Goal: Communication & Community: Answer question/provide support

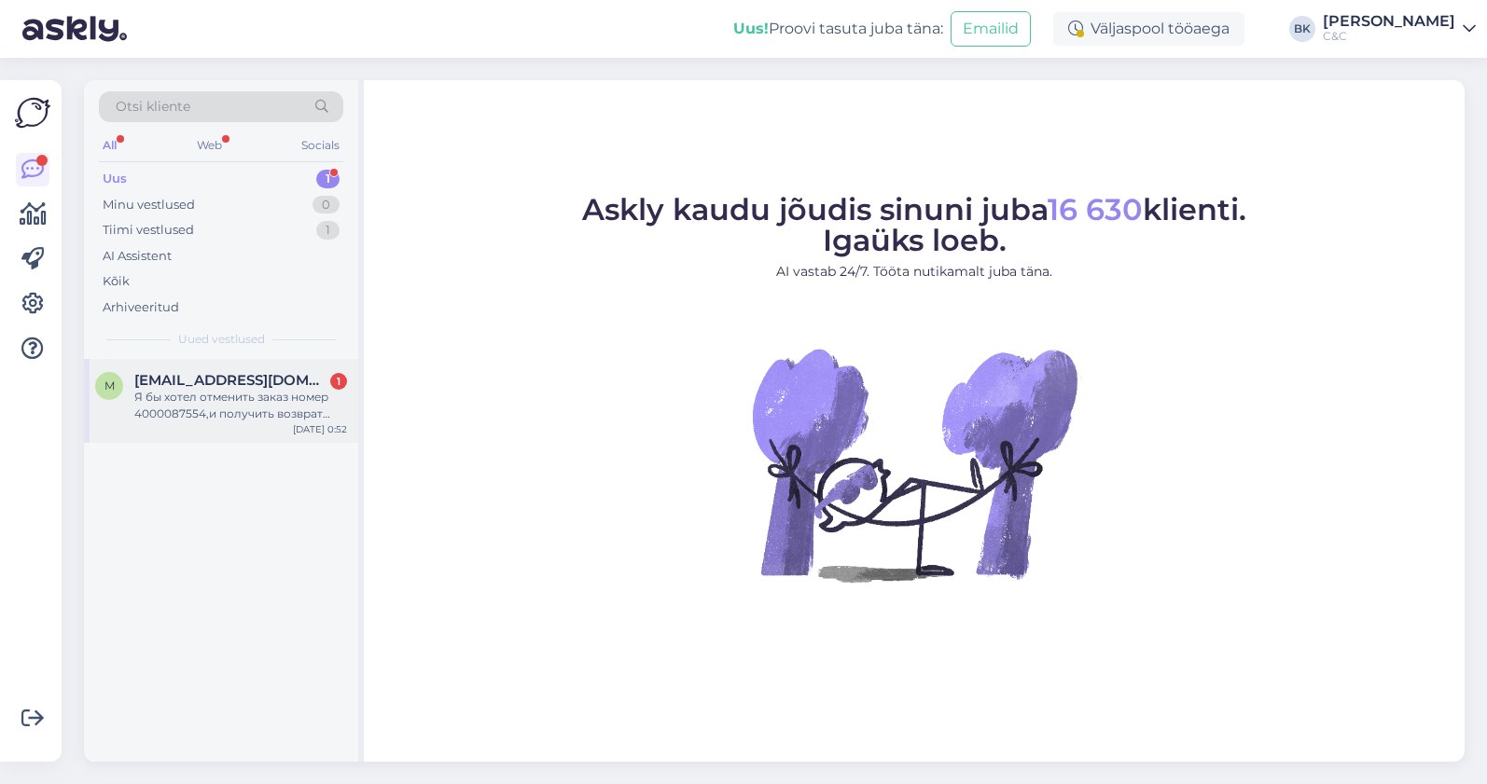
click at [193, 435] on div "m [PERSON_NAME][EMAIL_ADDRESS][DOMAIN_NAME] 1 Я бы хотел отменить заказ номер 4…" at bounding box center [221, 401] width 274 height 84
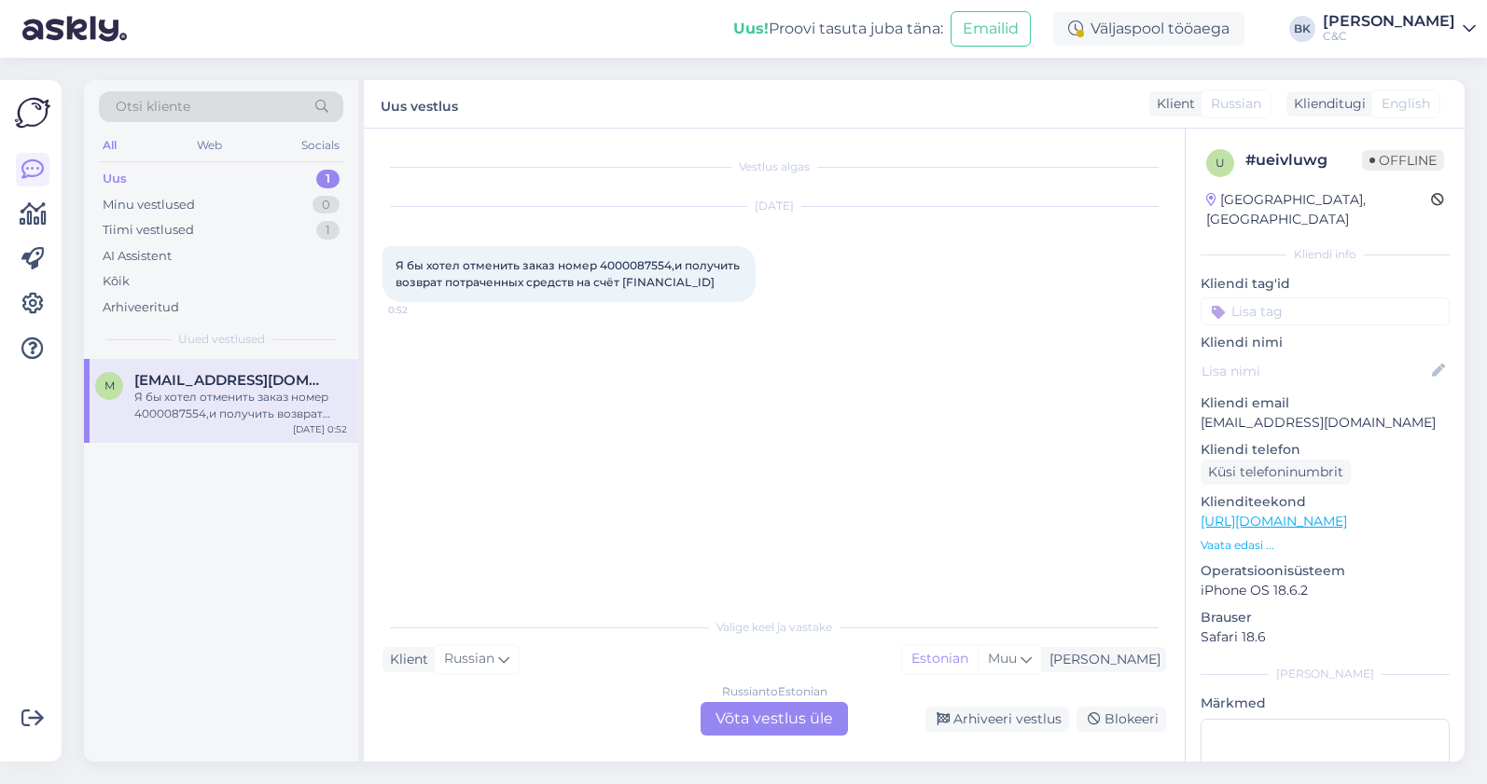
click at [734, 715] on div "Russian to Estonian Võta vestlus üle" at bounding box center [773, 719] width 147 height 34
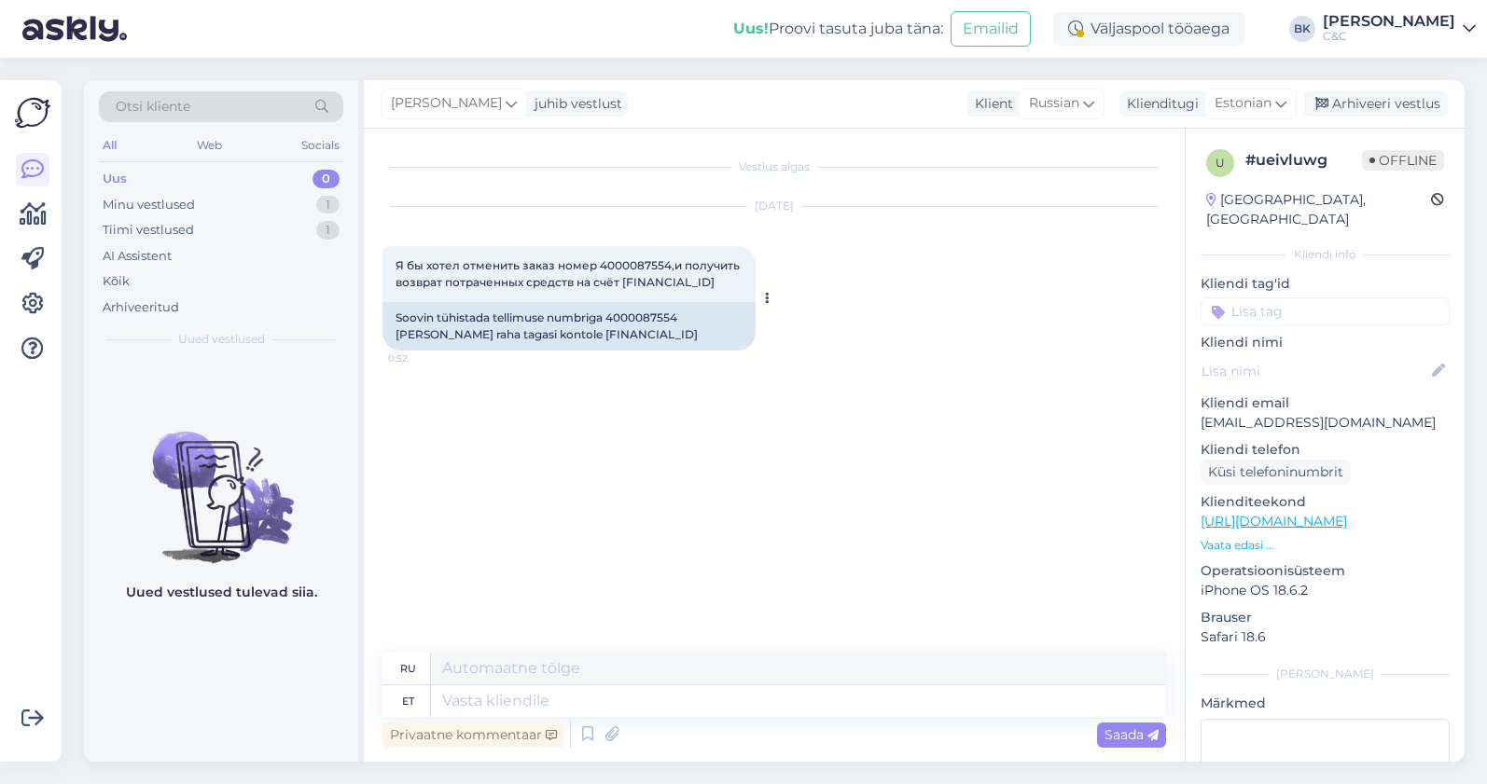
click at [644, 332] on div "Soovin tühistada tellimuse numbriga 4000087554 [PERSON_NAME] raha tagasi kontol…" at bounding box center [568, 326] width 373 height 48
click at [644, 332] on div "Soovin tühistada tellimuse numbriga 4000087554 ja saada raha tagasi kontole EE7…" at bounding box center [568, 326] width 373 height 48
copy div "4000087554"
click at [588, 696] on textarea at bounding box center [798, 701] width 735 height 32
type textarea "Tere!"
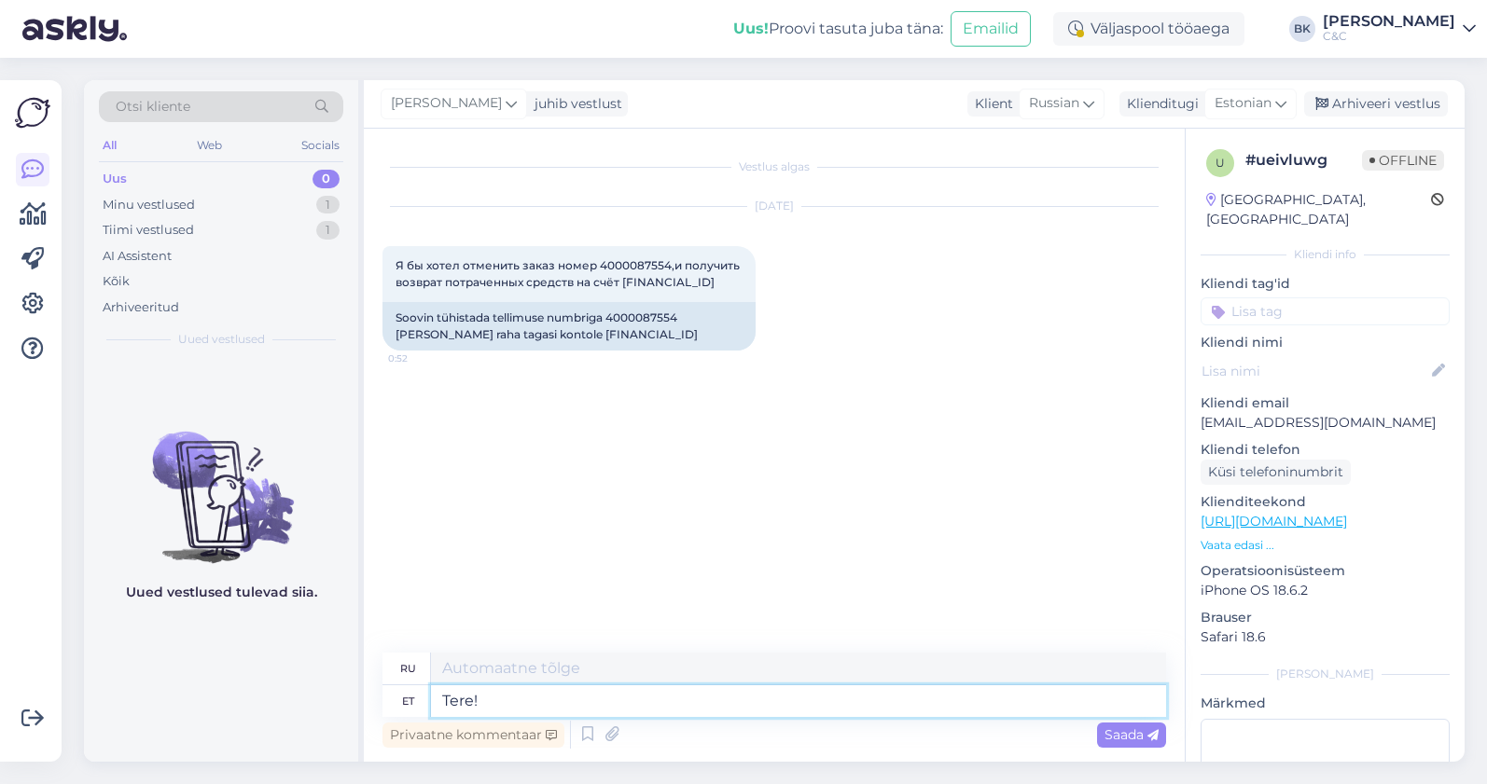
type textarea "Привет!"
type textarea "Tere! Kahju k"
type textarea "Здравствуйте! Извините."
type textarea "Tere! Kahju kuulda, et"
type textarea "Здравствуйте! Мне жаль это слышать."
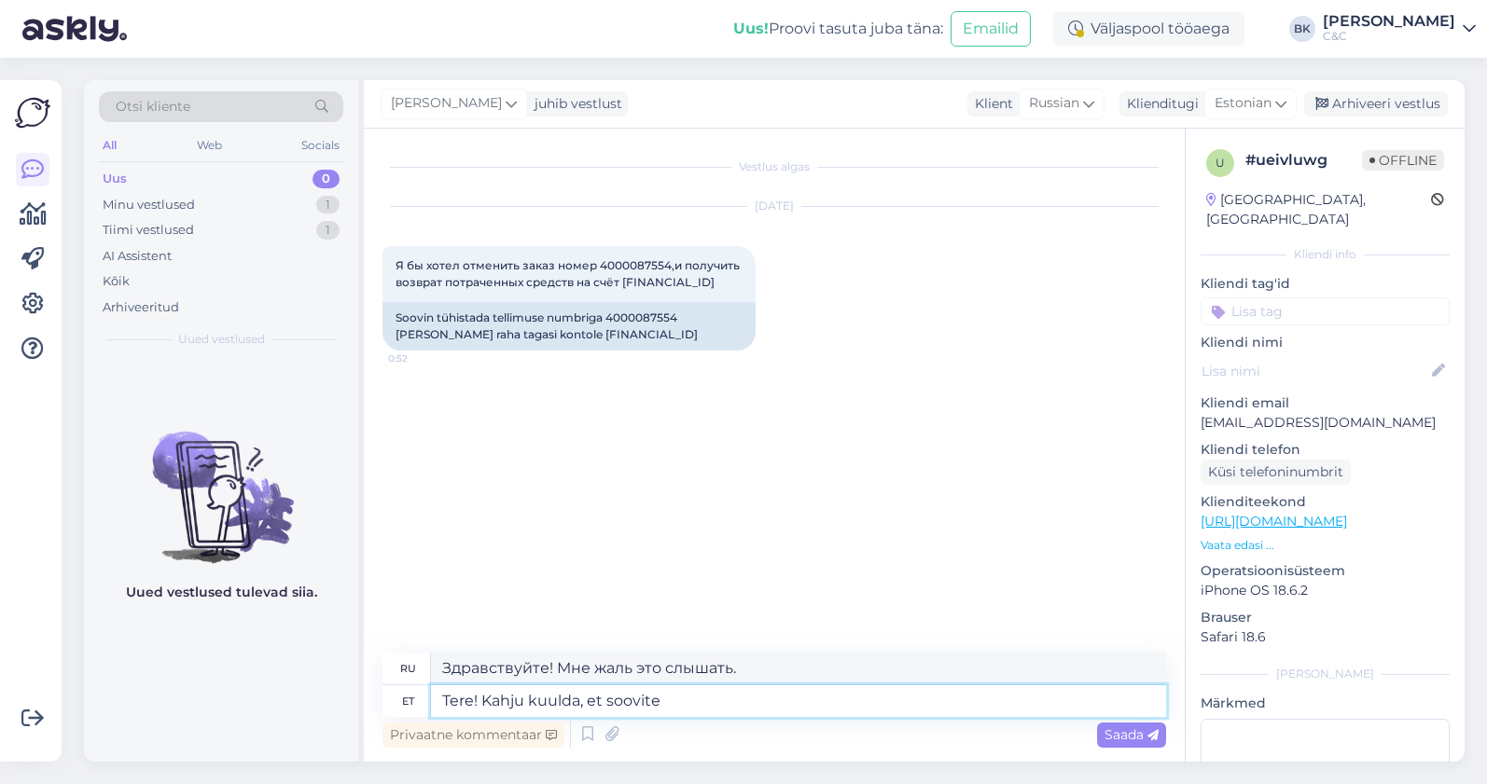
type textarea "Tere! Kahju kuulda, et soovite e"
type textarea "Привет! Сожалею, что ты хочешь"
type textarea "Tere! Kahju kuulda, et soovite enda t"
type textarea "Здравствуйте! Жаль слышать, что вы хотите"
type textarea "Tere! Kahju kuulda, et soovite enda tellimuse t"
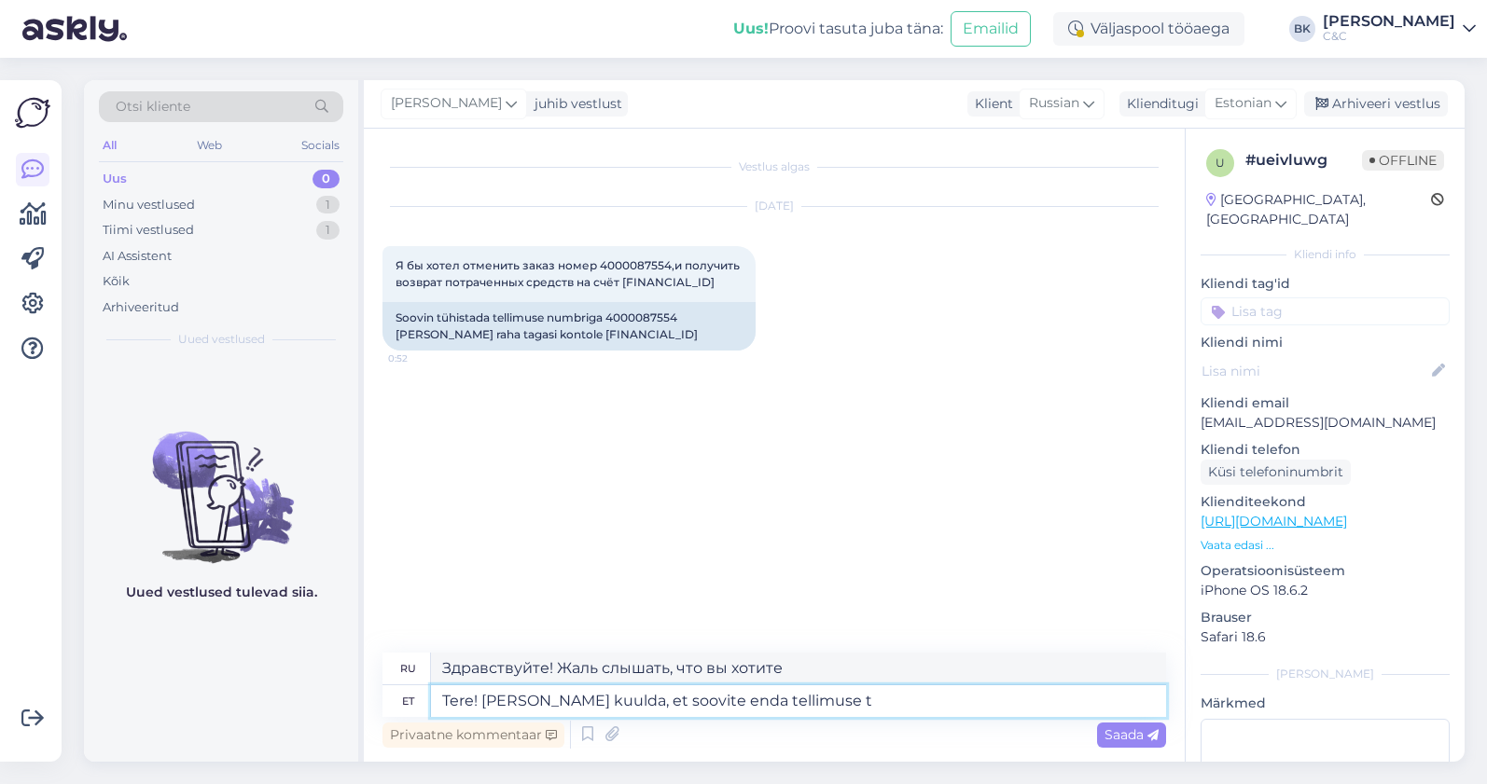
type textarea "Здравствуйте! Сожалеем, что вы хотите отменить свой заказ."
type textarea "Tere! Kahju kuulda, et soovite enda tellimuse tühistada. Rahatagastamiseks"
type textarea "Здравствуйте! Нам жаль, что вы хотите отменить заказ. Для возврата средств"
type textarea "Tere! Kahju kuulda, et soovite enda tellimuse tühistada. Rahatagastamiseks palu…"
type textarea "Здравствуйте! Нам жаль, что вы хотите отменить заказ. Для возврата средств, пож…"
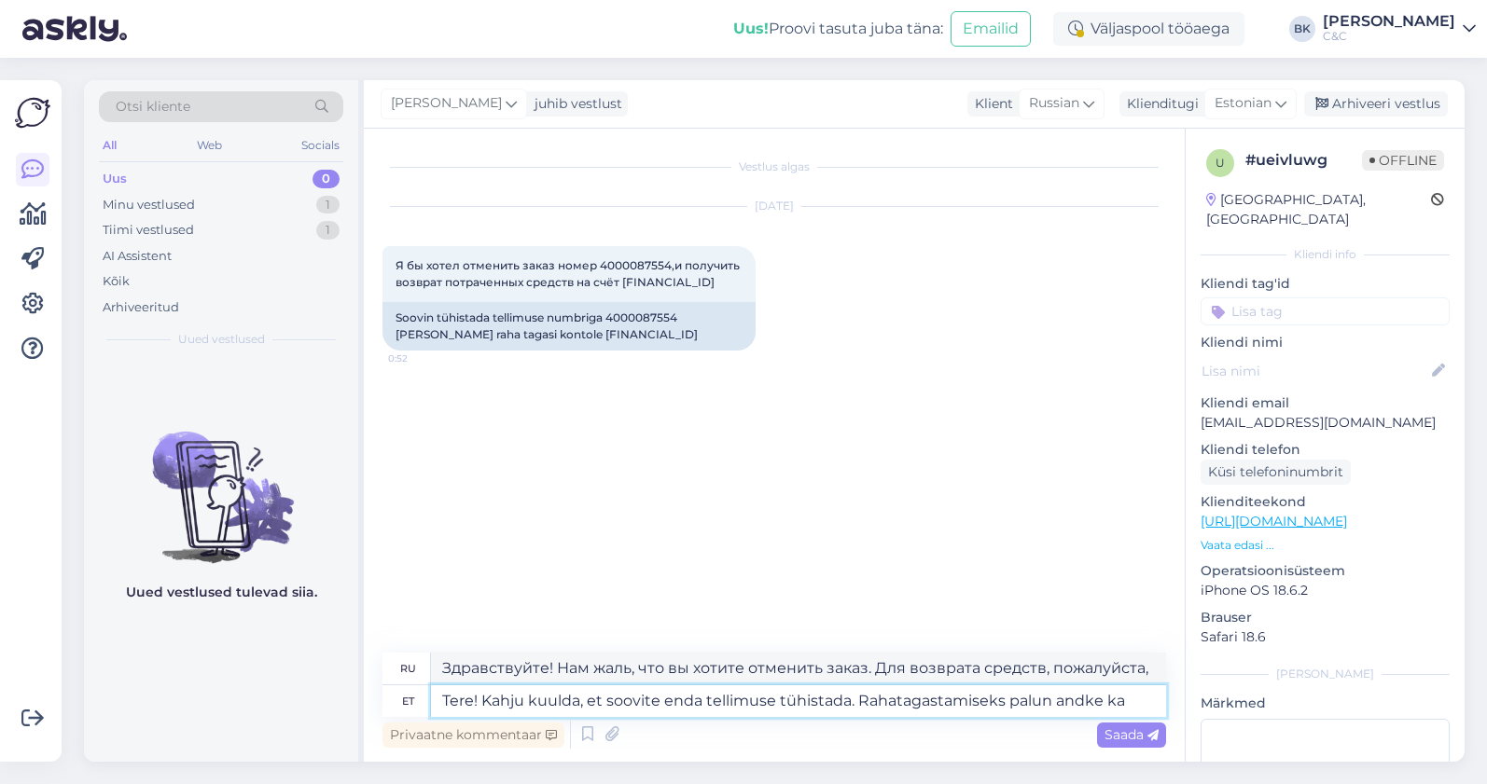
type textarea "Tere! Kahju kuulda, et soovite enda tellimuse tühistada. Rahatagastamiseks palu…"
type textarea "Здравствуйте! Нам жаль, что вы хотите отменить заказ. Для возврата средств, пож…"
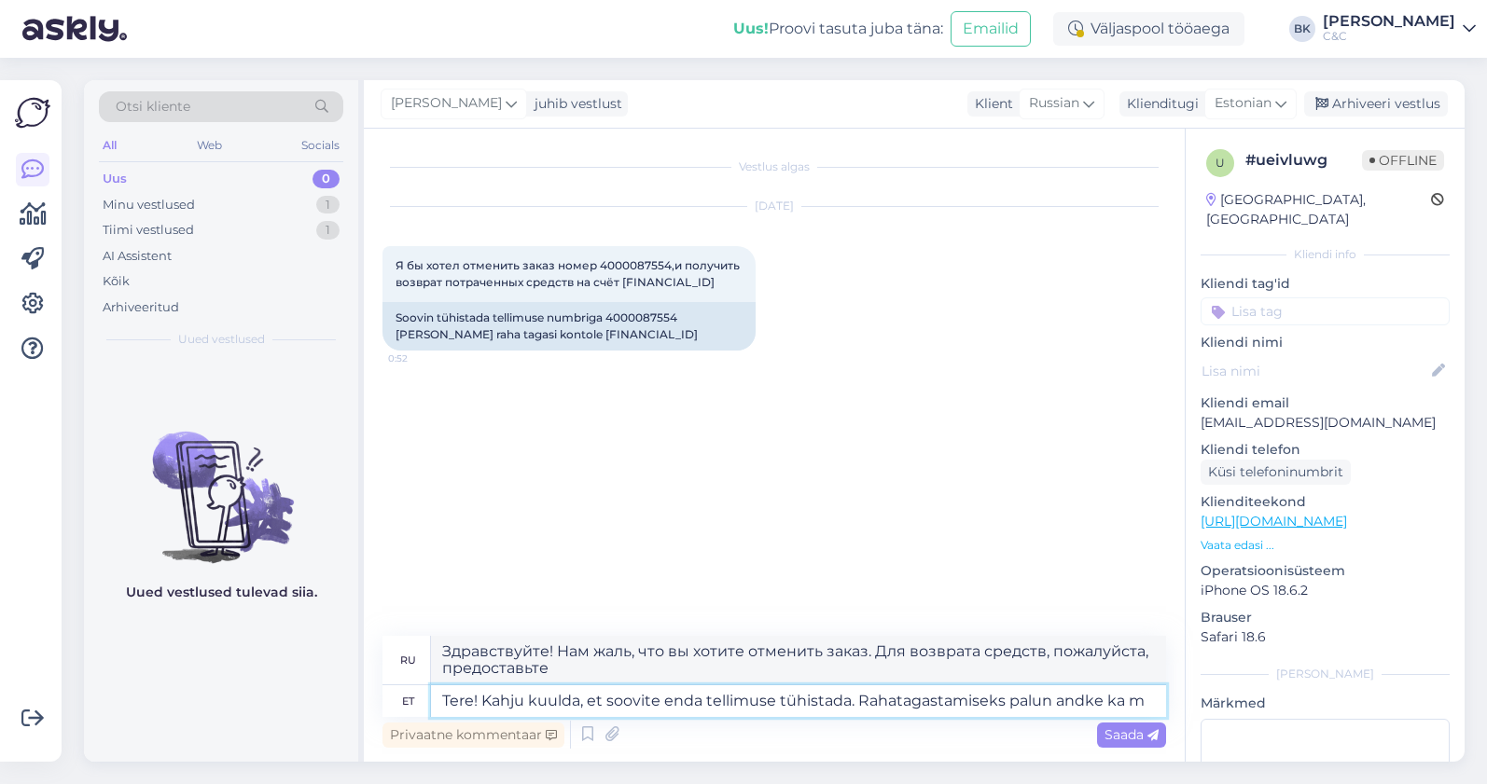
type textarea "Tere! Kahju kuulda, et soovite enda tellimuse tühistada. Rahatagastamiseks palu…"
type textarea "Здравствуйте! Сожалеем, что вы хотите отменить заказ. Для возврата средств, пож…"
type textarea "Tere! Kahju kuulda, et soovite enda tellimuse tühistada. Rahatagastamiseks palu…"
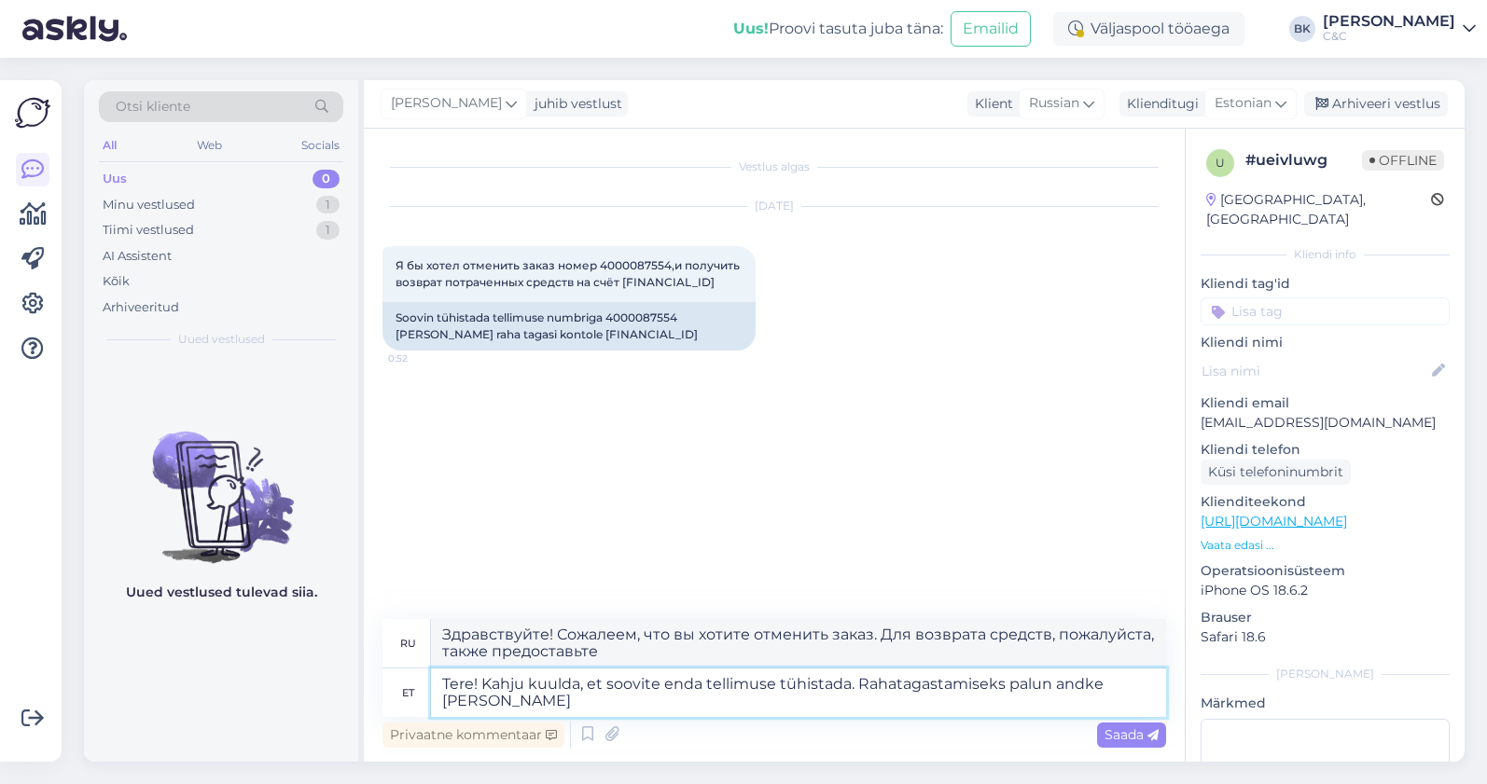
type textarea "Здравствуйте! Нам очень жаль, что вы решили отменить заказ. Пожалуйста, предост…"
type textarea "Tere! Kahju kuulda, et soovite enda tellimuse tühistada. Rahatagastamiseks palu…"
type textarea "Здравствуйте! Нам жаль, что вы хотите отменить свой заказ. Пожалуйста, также пр…"
type textarea "Tere! Kahju kuulda, et soovite enda tellimuse tühistada. Rahatagastamiseks palu…"
type textarea "Здравствуйте! Нам очень жаль, что вы решили отменить заказ. Для возврата средст…"
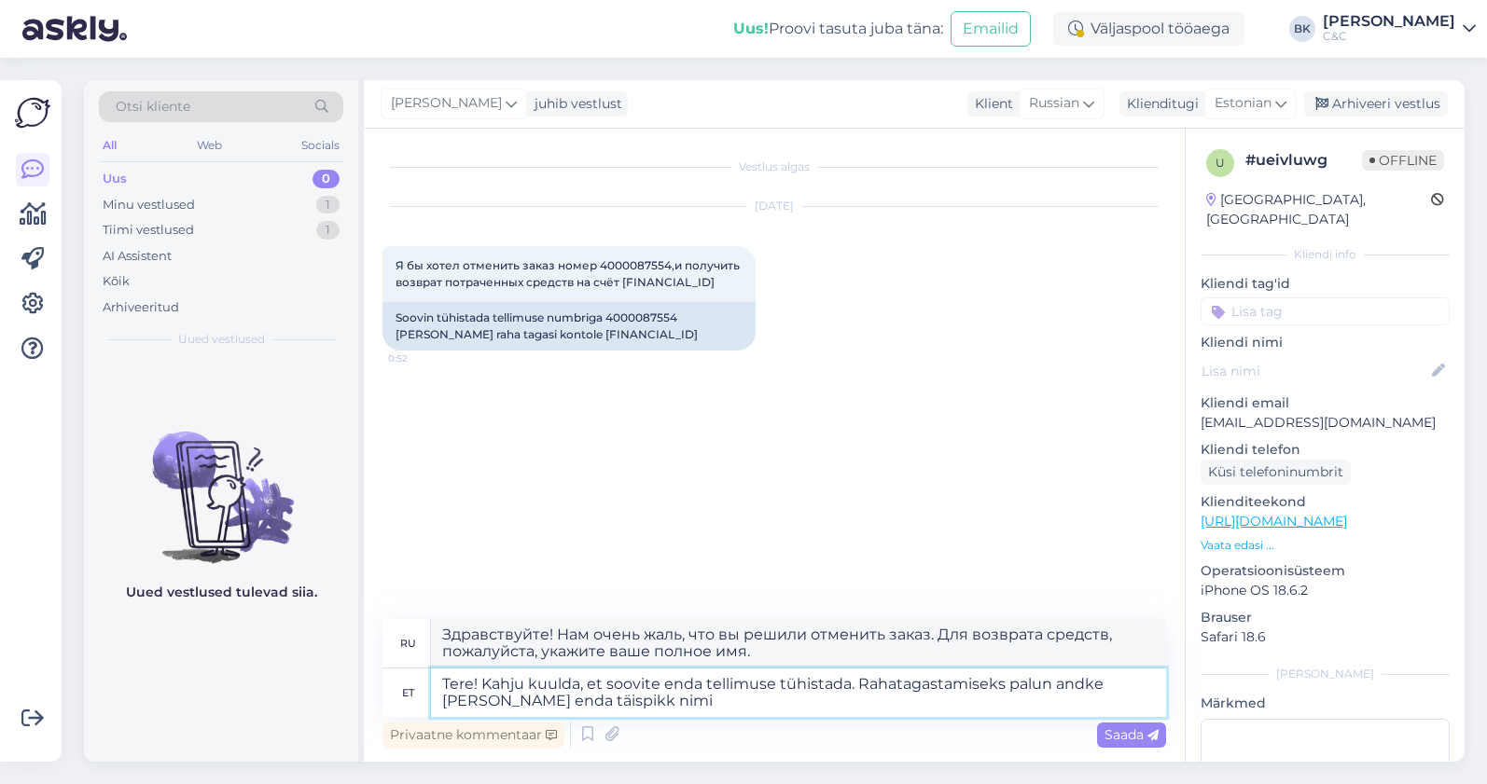
type textarea "Tere! Kahju kuulda, et soovite enda tellimuse tühistada. Rahatagastamiseks palu…"
type textarea "Здравствуйте! Нам очень жаль, что вы решили отменить заказ. Пожалуйста, также с…"
type textarea "Tere! Kahju kuulda, et soovite enda tellimuse tühistada. Rahatagastamiseks palu…"
type textarea "Здравствуйте! Нам очень жаль, что вы хотите отменить заказ. Для возврата средст…"
type textarea "Tere! Kahju kuulda, et soovite enda tellimuse tühistada. Rahatagastamiseks palu…"
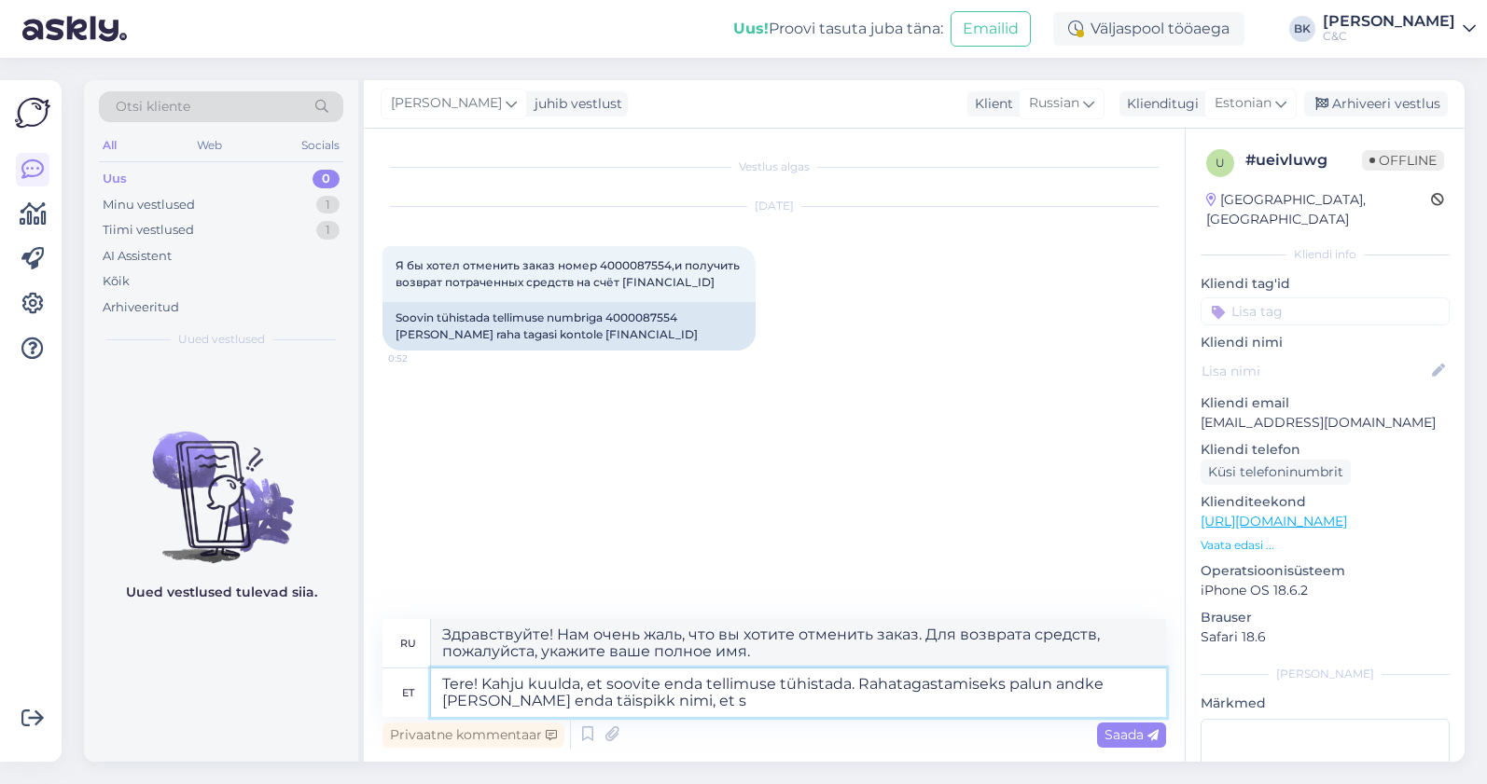
type textarea "Здравствуйте! Нам очень жаль, что вы хотите отменить заказ. Чтобы получить возв…"
type textarea "Tere! Kahju kuulda, et soovite enda tellimuse tühistada. Rahatagastamiseks palu…"
type textarea "Здравствуйте! Нам очень жаль, что вы хотите отменить заказ. Для возврата средст…"
type textarea "Tere! Kahju kuulda, et soovite enda tellimuse tühistada. Rahatagastamiseks palu…"
type textarea "Здравствуйте! Нам очень жаль, что вы решили отменить заказ. Для возврата средст…"
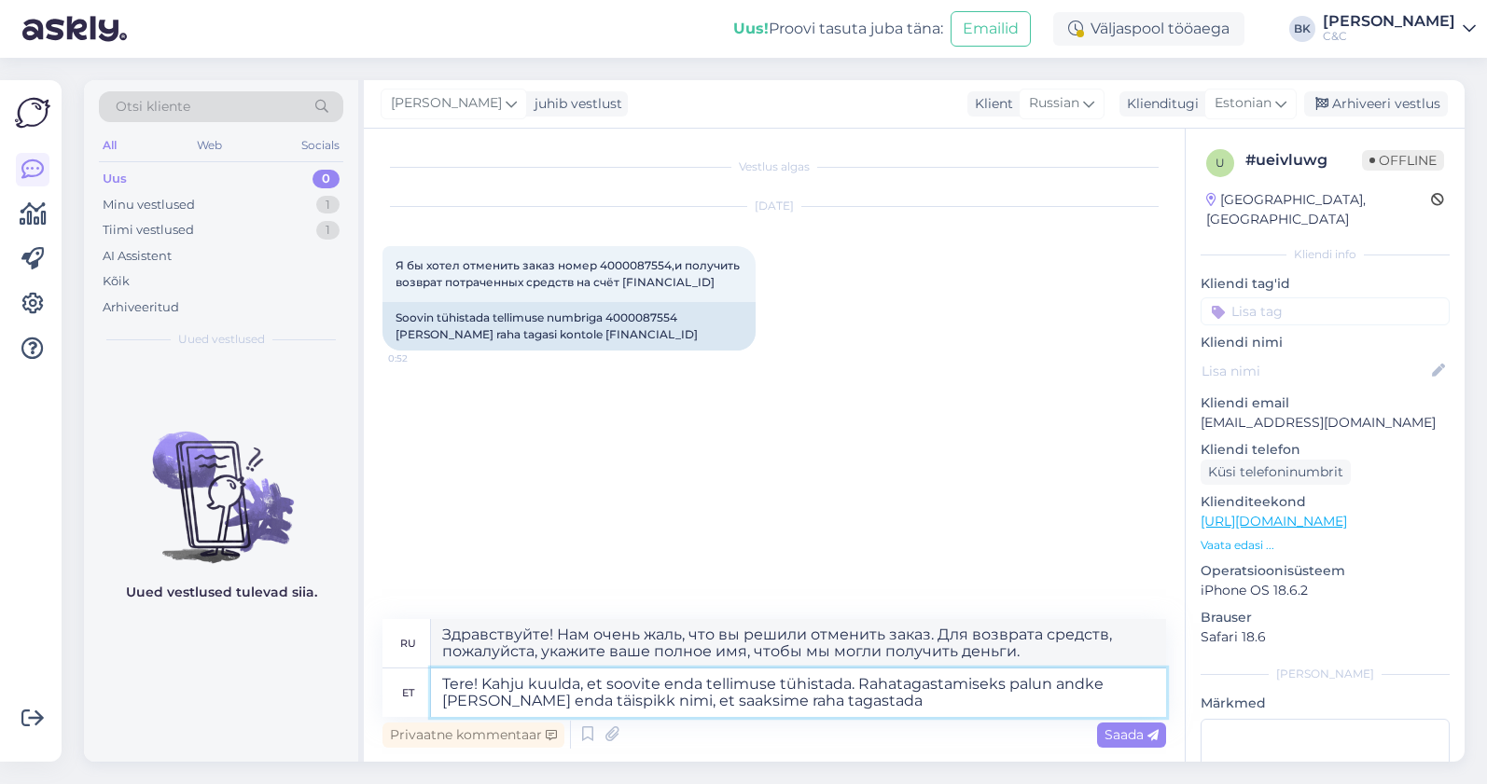
type textarea "Tere! Kahju kuulda, et soovite enda tellimuse tühistada. Rahatagastamiseks palu…"
type textarea "Здравствуйте! Нам очень жаль, что вы хотите отменить заказ. Для возврата средст…"
type textarea "Tere! Kahju kuulda, et soovite enda tellimuse tühistada. Rahatagastamiseks palu…"
click at [1120, 738] on span "Saada" at bounding box center [1131, 735] width 54 height 17
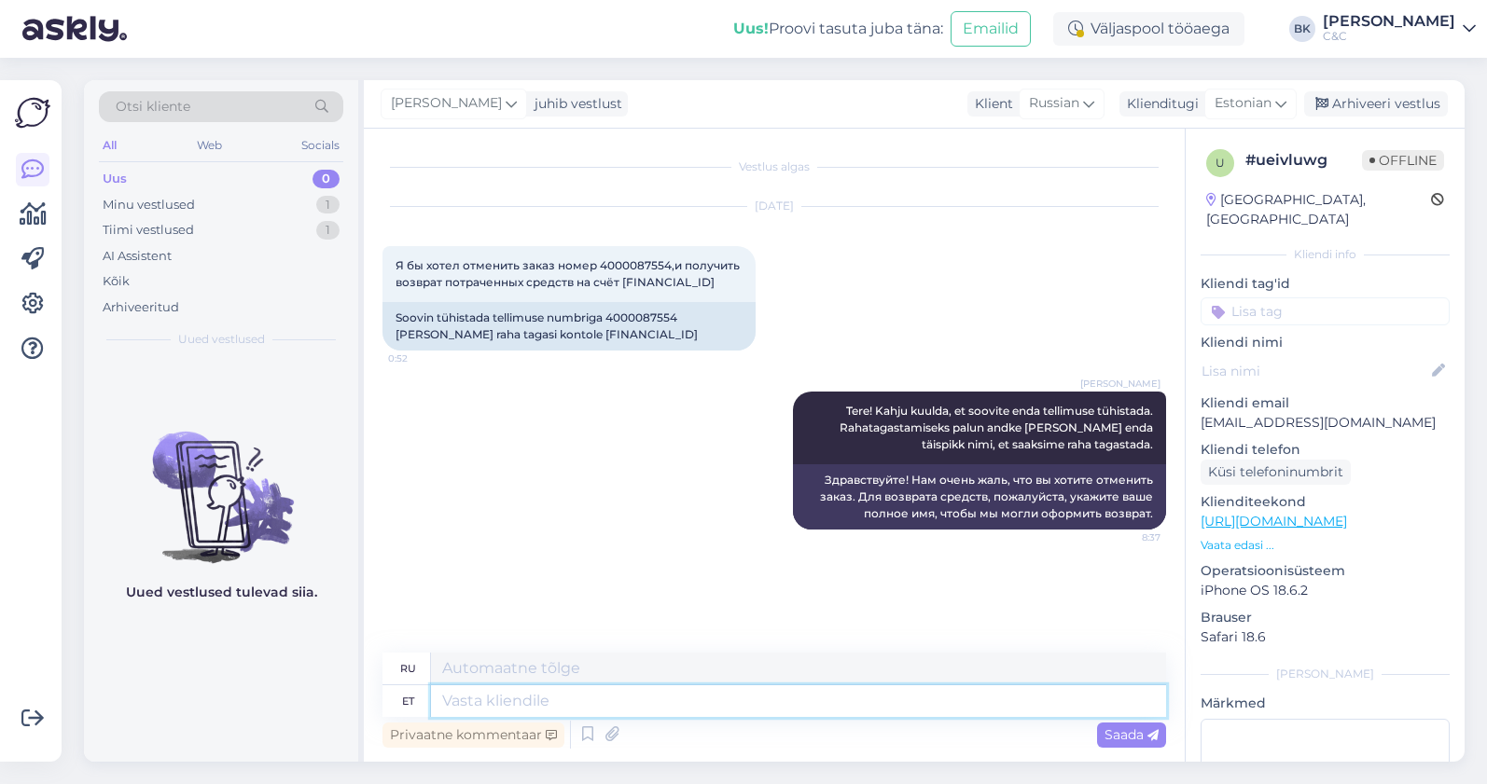
click at [490, 705] on textarea at bounding box center [798, 701] width 735 height 32
type textarea "Teie t"
type textarea "Твой"
type textarea "Teie tellimus o"
type textarea "Ваш заказ"
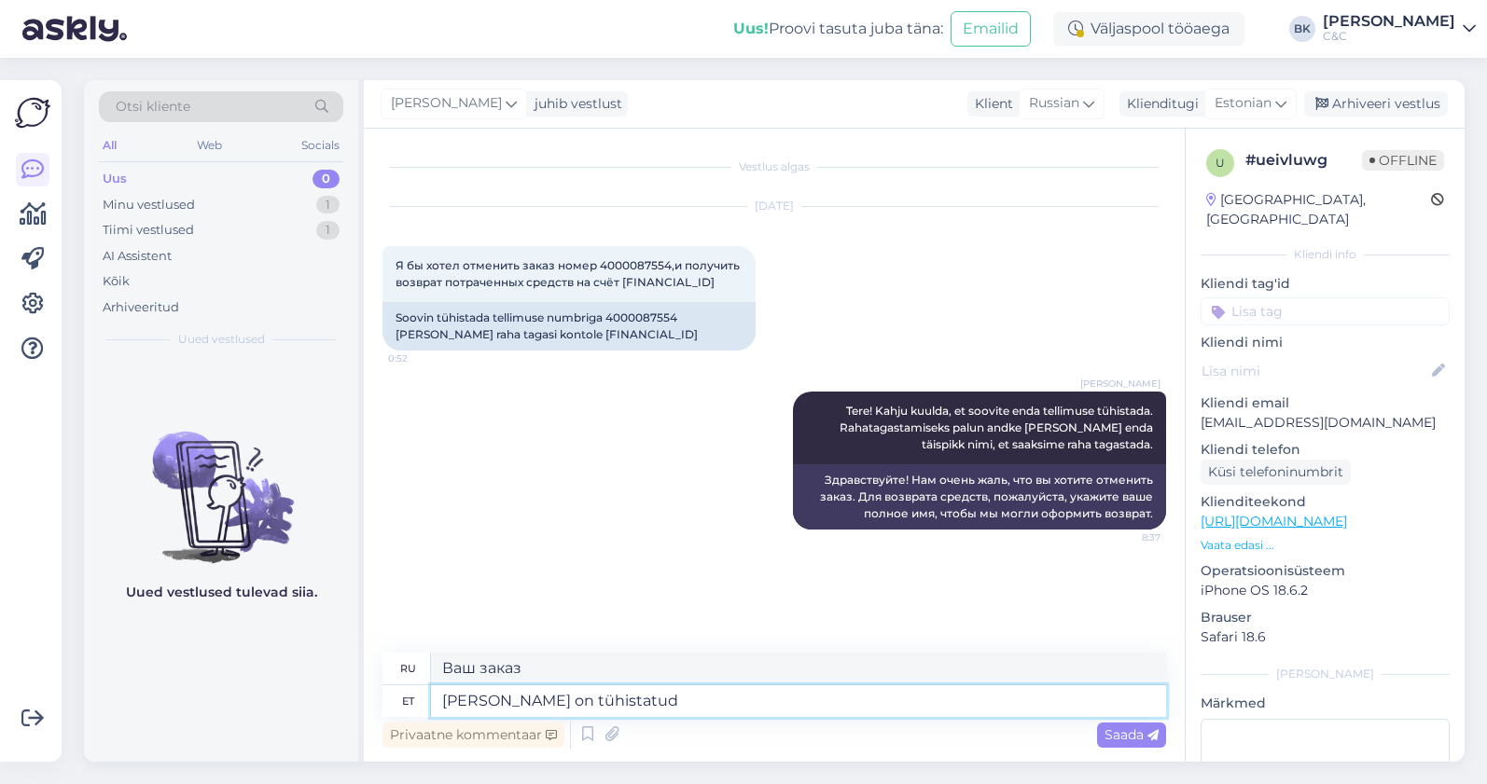
type textarea "Teie tellimus on tühistatud n"
type textarea "Ваш заказ отменен."
type textarea "Teie tellimus on tühistatud ning"
type textarea "Ваш заказ был отменен и"
type textarea "Teie tellimus on tühista"
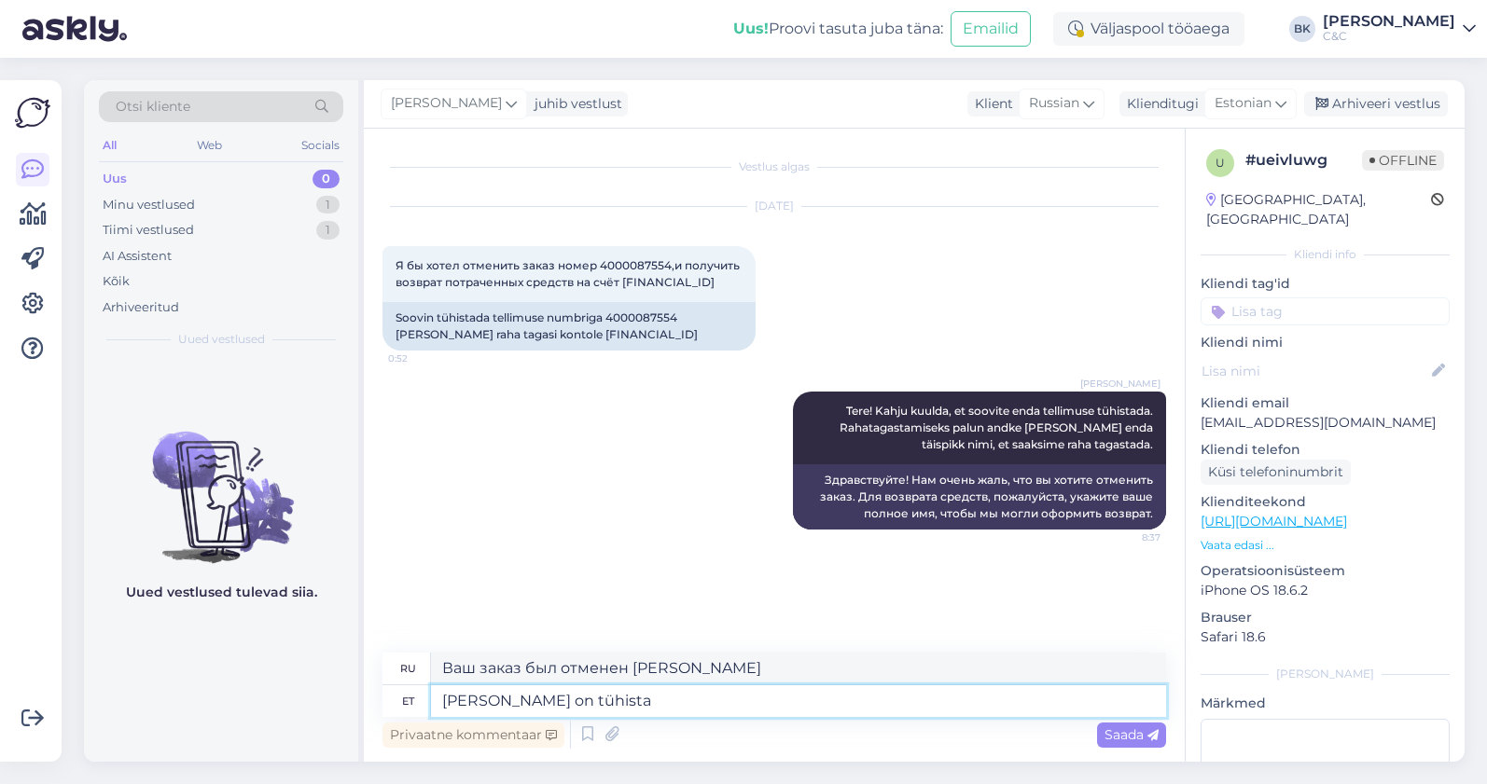
type textarea "Ваш заказ отменен."
type textarea "Teie tellimus o"
type textarea "Ваш заказ"
type textarea "Teie tellimus ning le"
type textarea "Ваш заказ и"
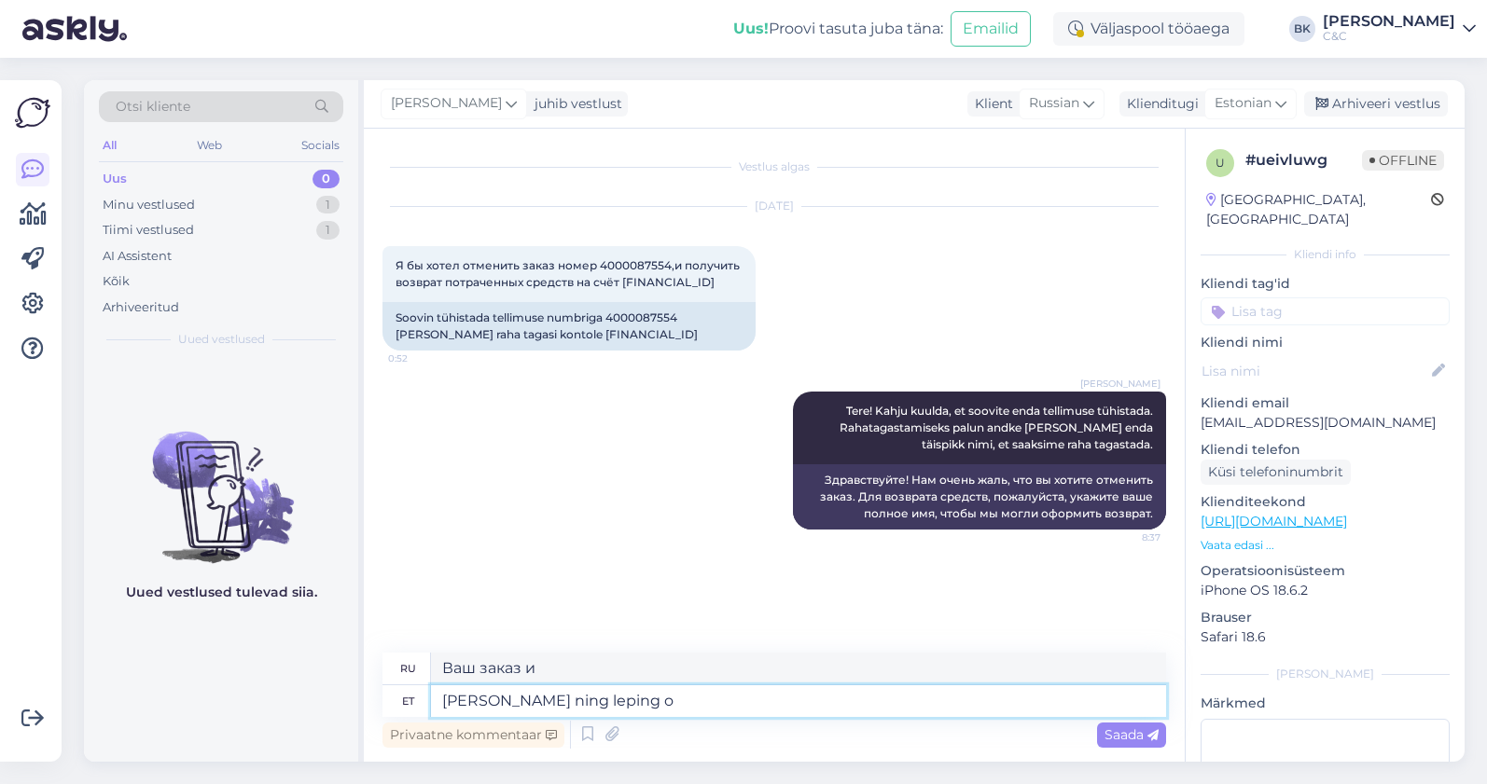
type textarea "Teie tellimus ning leping on"
type textarea "Ваш заказ и договор"
type textarea "Teie tellimus ning leping on tü"
type textarea "Ваш заказ и контракт"
type textarea "Teie tellimus ning leping on tühistatud."
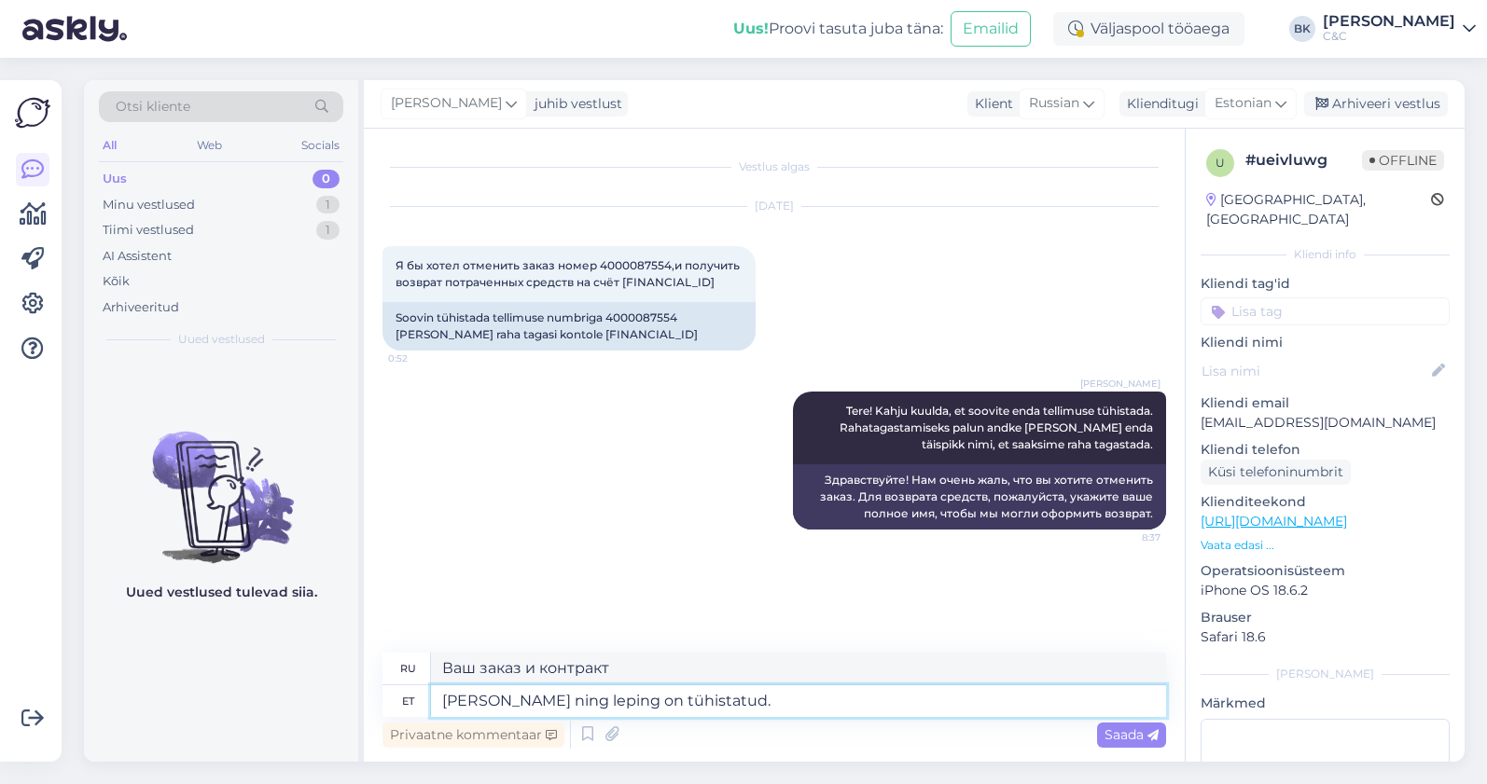
type textarea "Ваш заказ и контракт отменены."
type textarea "Teie tellimus ning leping on tühistatud. Sissemakse ta"
type textarea "Ваш заказ и договор отменены. Депозит"
type textarea "Teie tellimus ning leping on tühistatud. Sissemakse tagastatakse T"
type textarea "Ваш заказ и договор аннулированы. Ваш депозит будет возвращён."
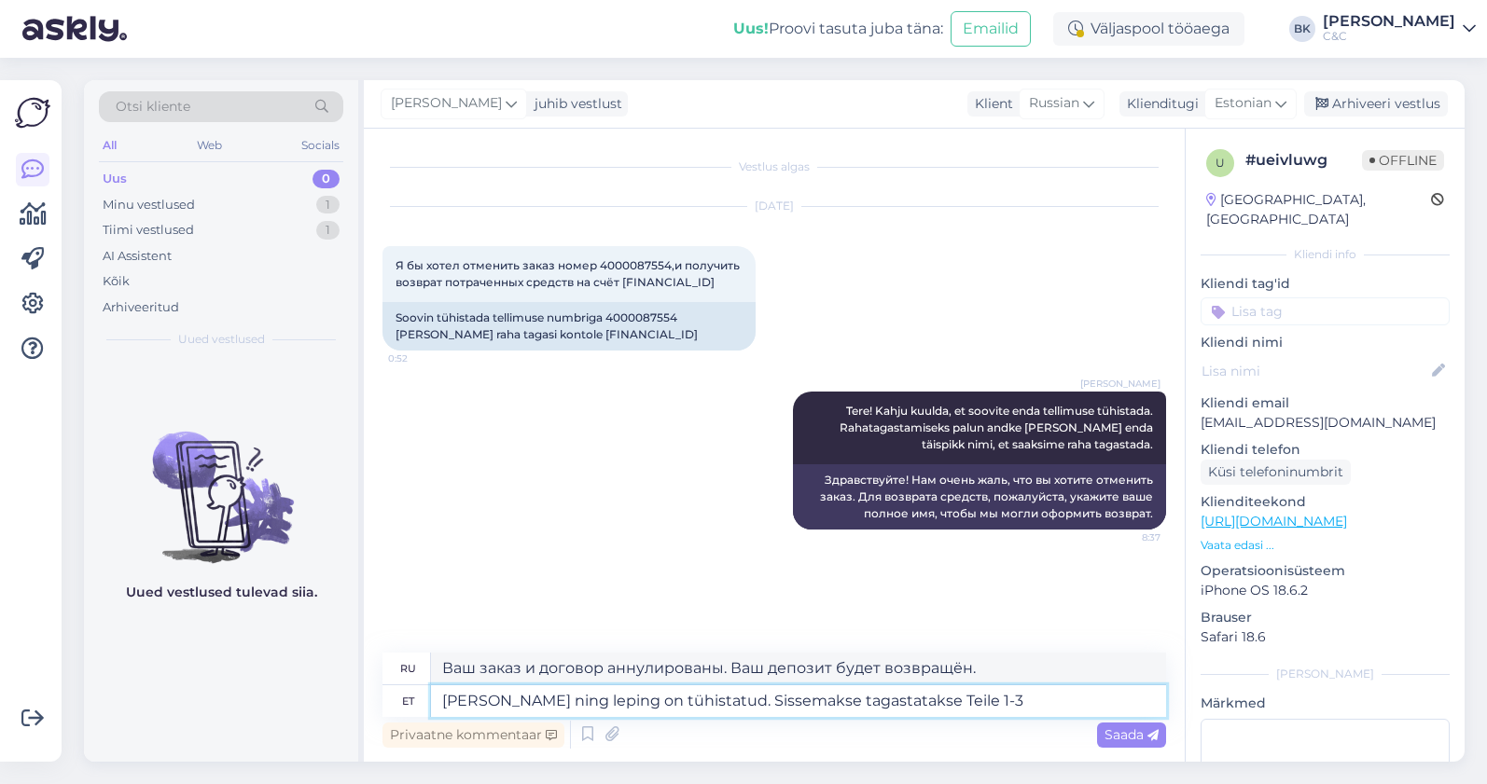
type textarea "Teie tellimus ning leping on tühistatud. Sissemakse tagastatakse Teile 1-3 t"
type textarea "Ваш заказ и договор отменены. Депозит будет возвращён в течение 1–3 дней."
type textarea "Teie tellimus ning leping on tühistatud. Sissemakse tagastatakse Teile 1-3 tööp…"
type textarea "Ваш заказ и договор аннулированы. Депозит будет возвращён в течение 1–3 рабочих…"
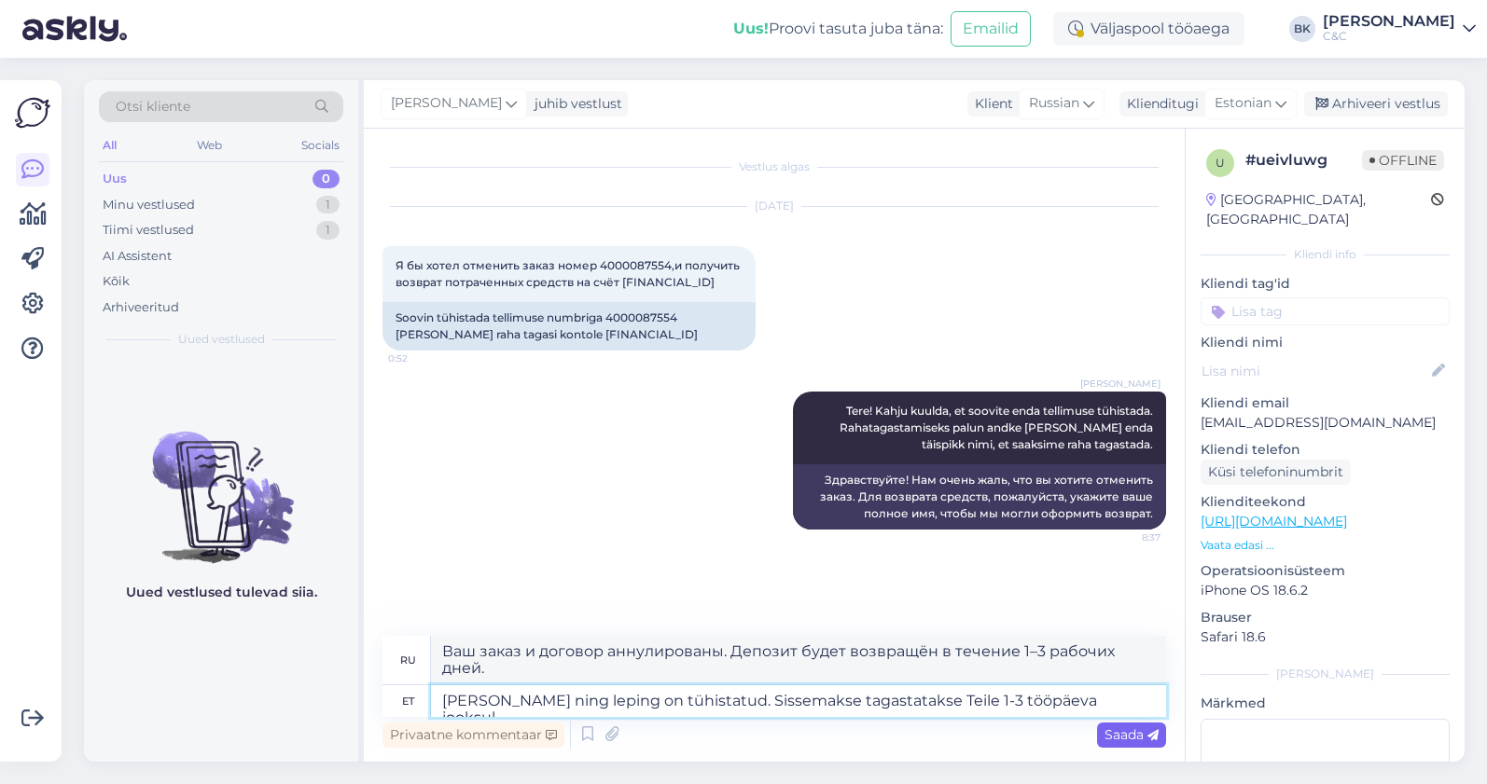
type textarea "Teie tellimus ning leping on tühistatud. Sissemakse tagastatakse Teile 1-3 tööp…"
click at [1109, 741] on span "Saada" at bounding box center [1131, 735] width 54 height 17
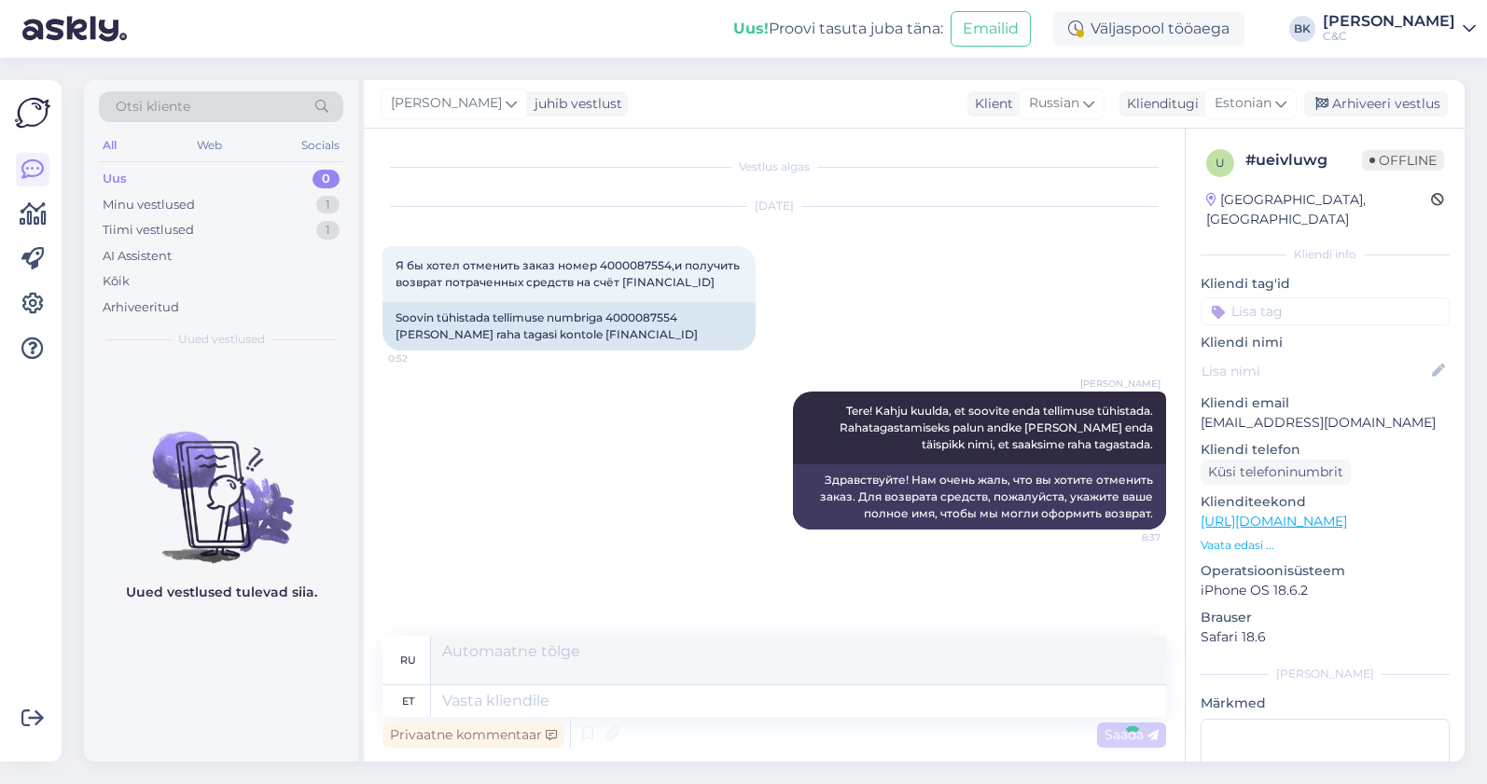
scroll to position [76, 0]
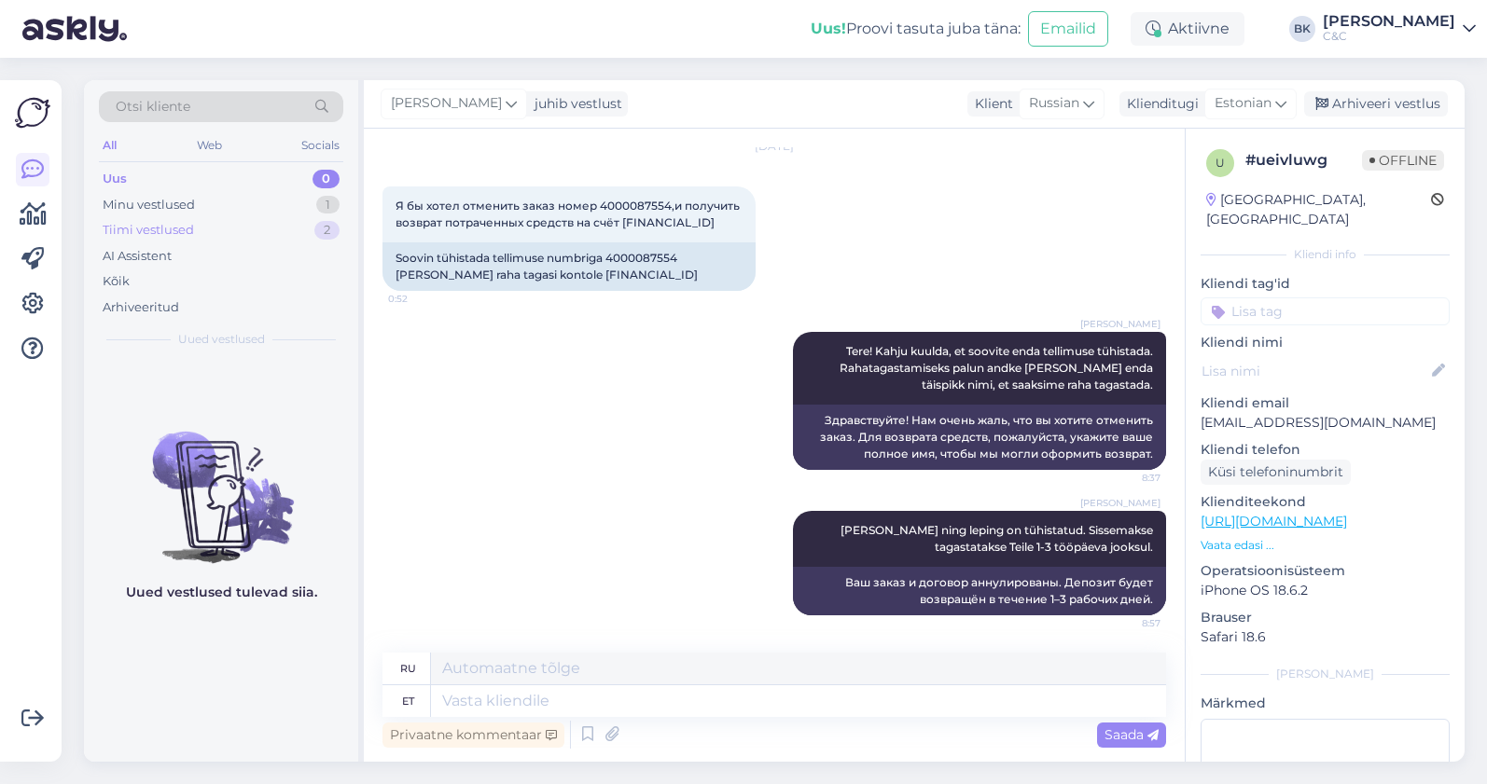
click at [216, 231] on div "Tiimi vestlused 2" at bounding box center [221, 230] width 244 height 26
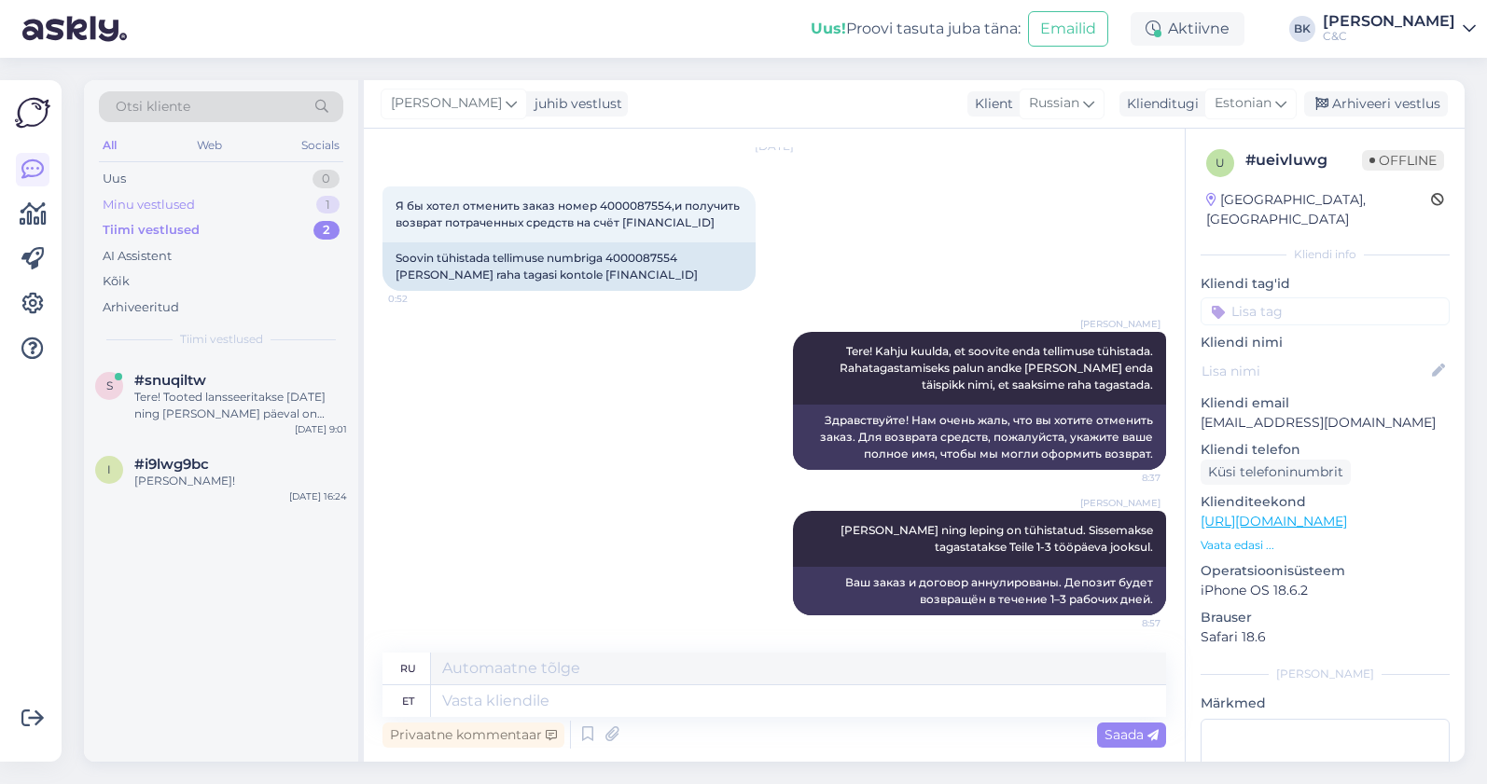
click at [242, 212] on div "Minu vestlused 1" at bounding box center [221, 205] width 244 height 26
